Goal: Transaction & Acquisition: Purchase product/service

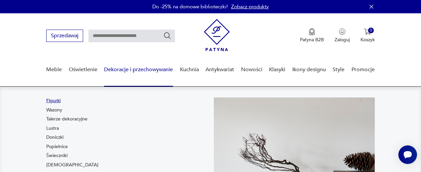
click at [54, 99] on link "Figurki" at bounding box center [53, 100] width 14 height 7
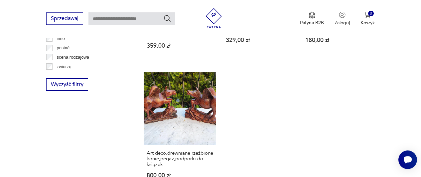
scroll to position [1040, 0]
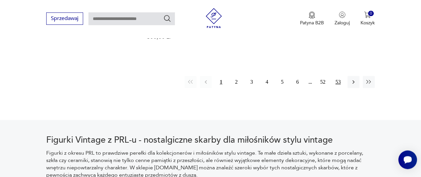
click at [336, 76] on button "53" at bounding box center [338, 82] width 12 height 12
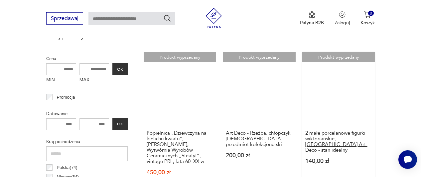
scroll to position [280, 0]
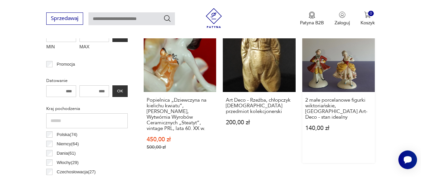
click at [344, 71] on link "Produkt wyprzedany 2 małe porcelanowe figurki wiktoriańskie, [GEOGRAPHIC_DATA] …" at bounding box center [338, 90] width 72 height 143
